Goal: Task Accomplishment & Management: Manage account settings

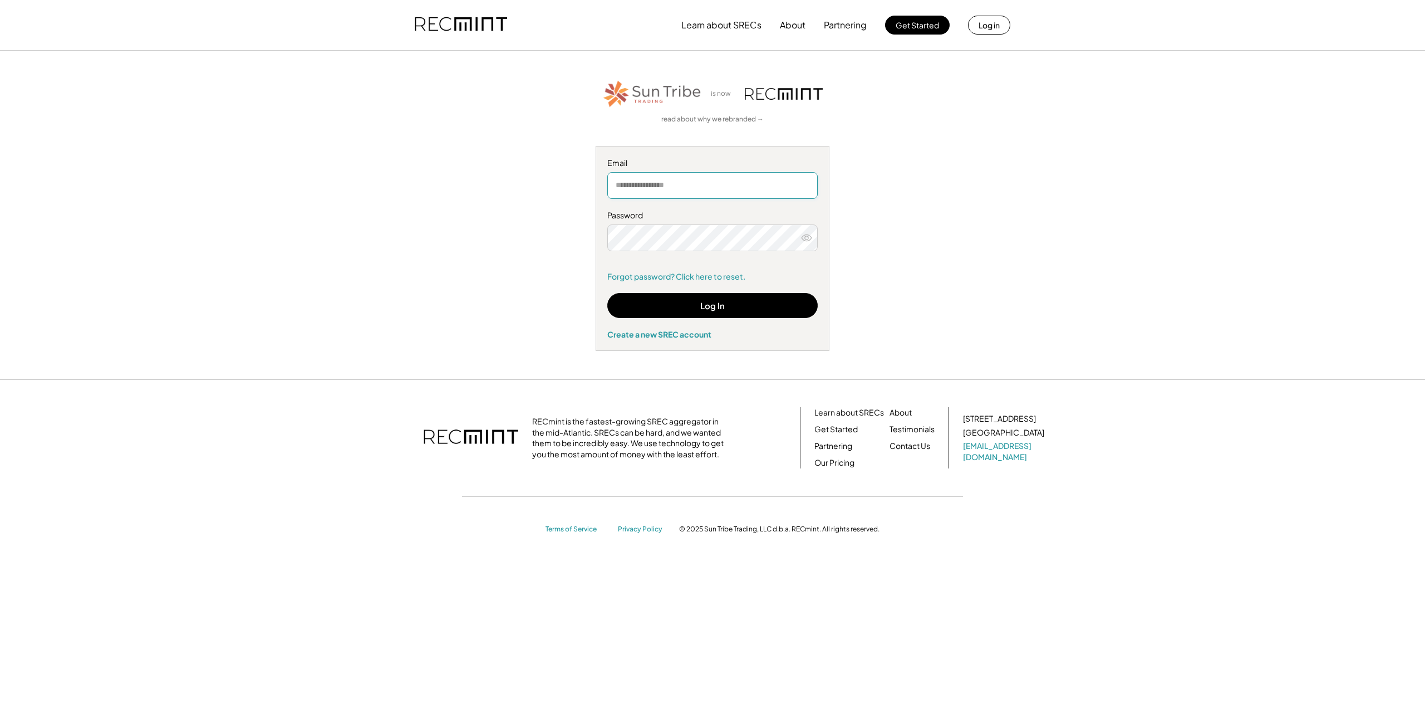
click at [666, 187] on input "email" at bounding box center [712, 185] width 210 height 27
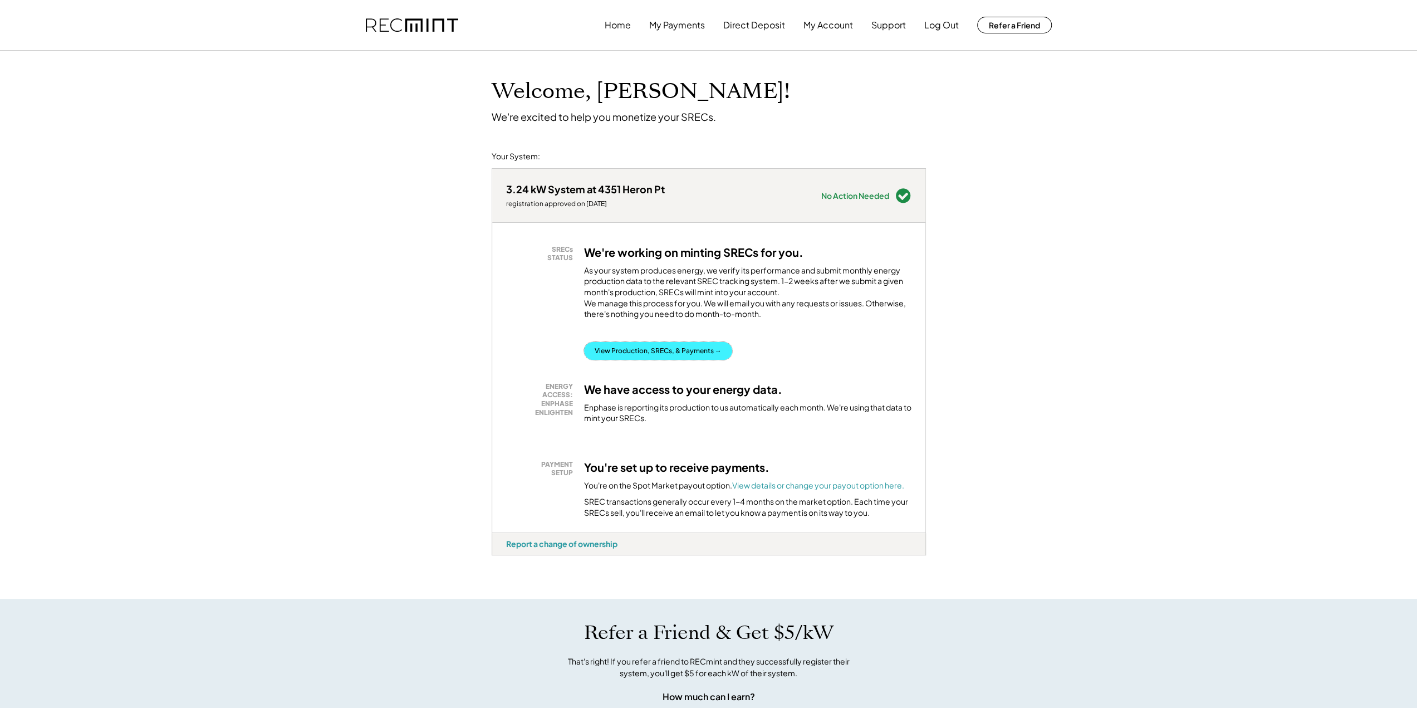
click at [655, 352] on button "View Production, SRECs, & Payments →" at bounding box center [658, 351] width 148 height 18
click at [563, 548] on div "Report a change of ownership" at bounding box center [561, 543] width 111 height 10
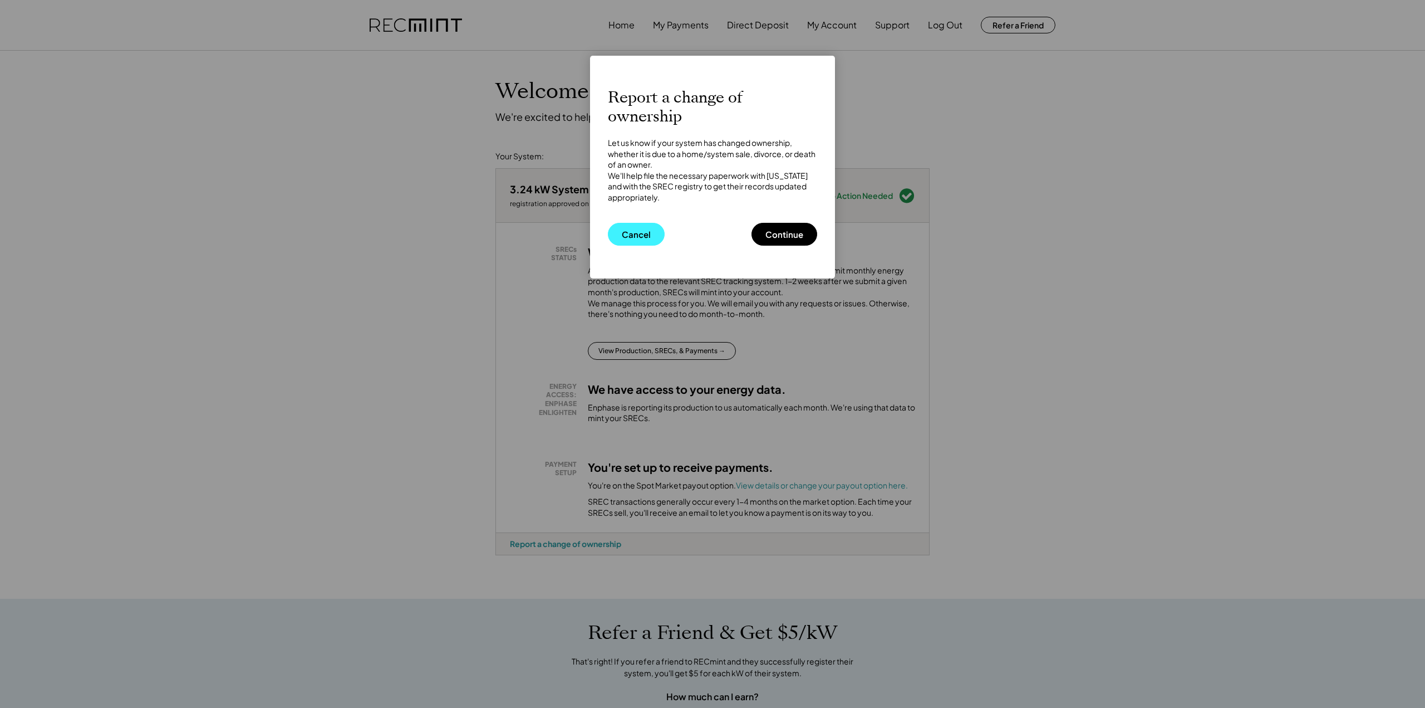
click at [615, 238] on button "Cancel" at bounding box center [636, 234] width 57 height 23
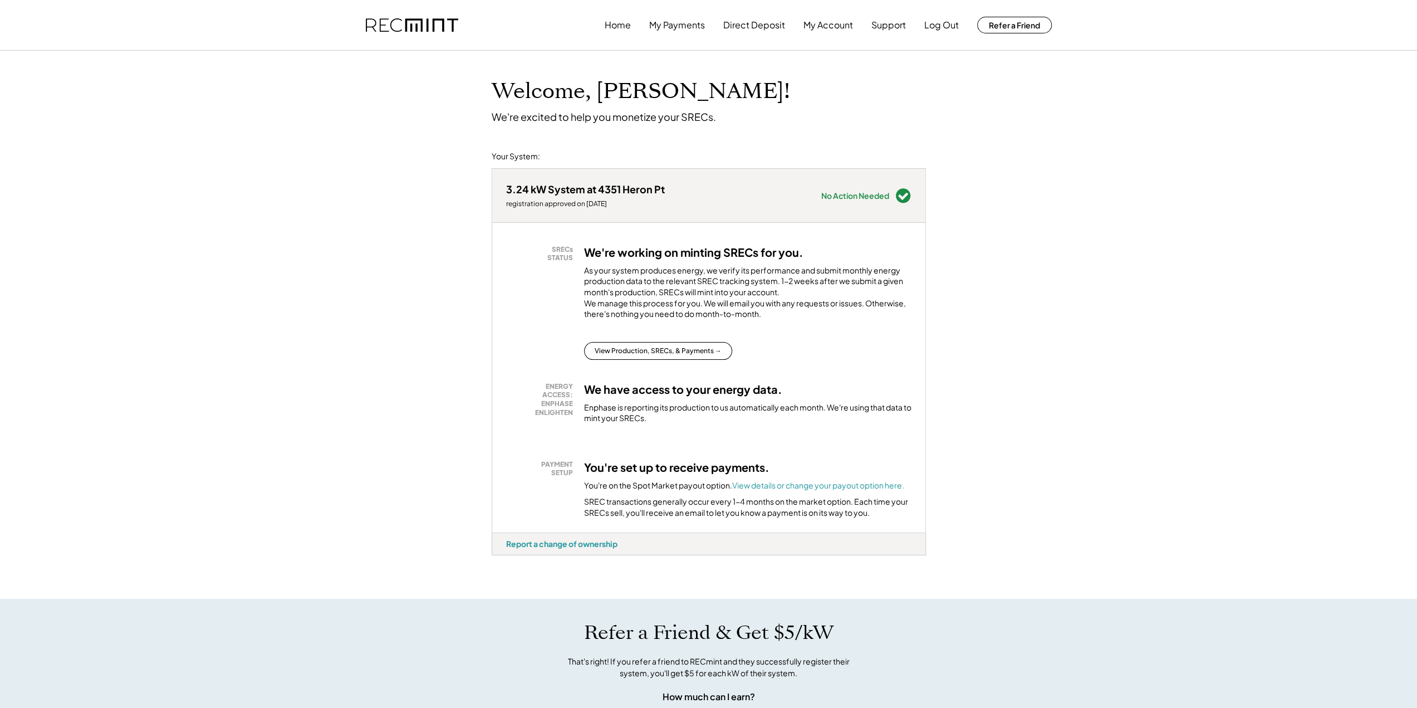
click at [394, 19] on img at bounding box center [412, 25] width 92 height 14
drag, startPoint x: 296, startPoint y: 1, endPoint x: 144, endPoint y: 84, distance: 173.9
click at [144, 84] on div "Welcome, [PERSON_NAME]! We're excited to help you monetize your SRECs. Your Sys…" at bounding box center [708, 595] width 1417 height 1088
click at [124, 61] on div "Welcome, [PERSON_NAME]! We're excited to help you monetize your SRECs. Your Sys…" at bounding box center [708, 595] width 1417 height 1088
